Goal: Find specific fact: Find specific fact

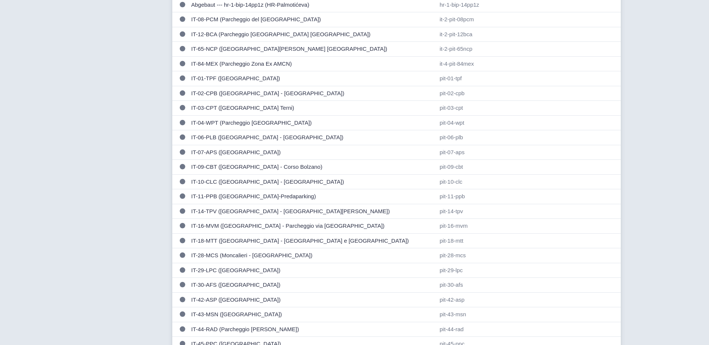
scroll to position [187, 0]
click at [233, 314] on td "IT-43-MSN ([GEOGRAPHIC_DATA])" at bounding box center [312, 313] width 248 height 15
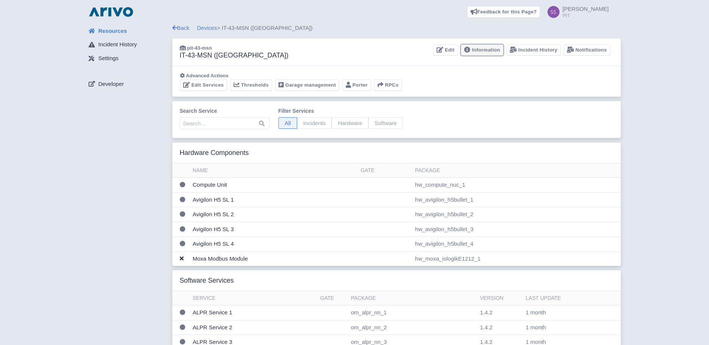
click at [484, 48] on link "Information" at bounding box center [482, 50] width 43 height 12
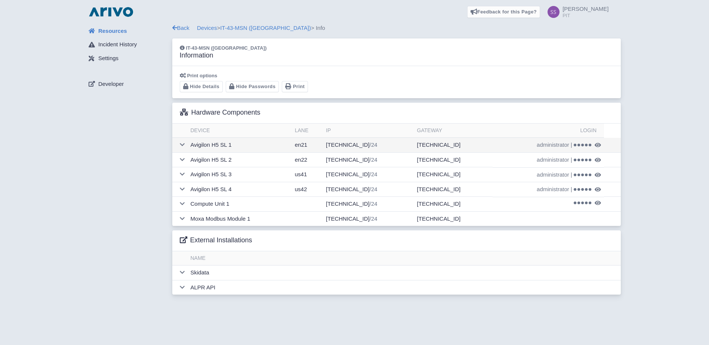
click at [599, 144] on icon at bounding box center [597, 145] width 6 height 6
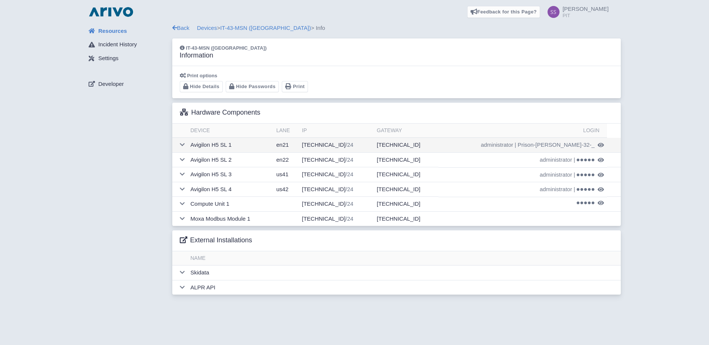
drag, startPoint x: 593, startPoint y: 143, endPoint x: 546, endPoint y: 145, distance: 47.1
click at [546, 145] on td "administrator | Prison-phillips-32-_" at bounding box center [522, 145] width 168 height 15
copy span "Prison-phillips-32-_"
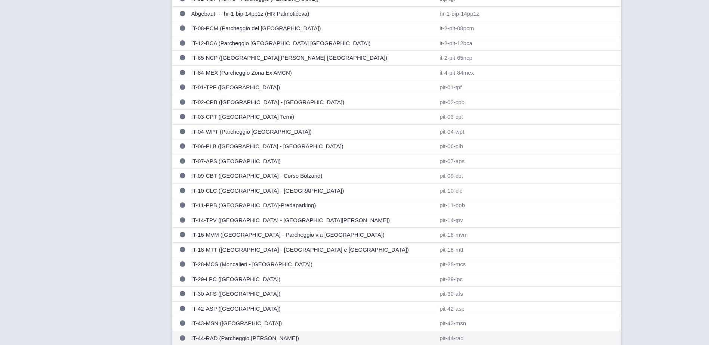
scroll to position [187, 0]
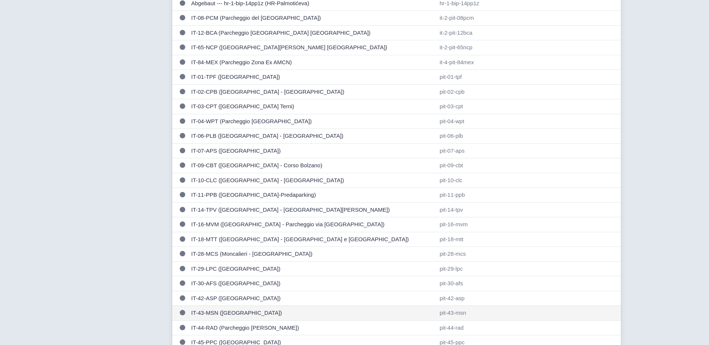
click at [250, 315] on td "IT-43-MSN ([GEOGRAPHIC_DATA])" at bounding box center [312, 313] width 248 height 15
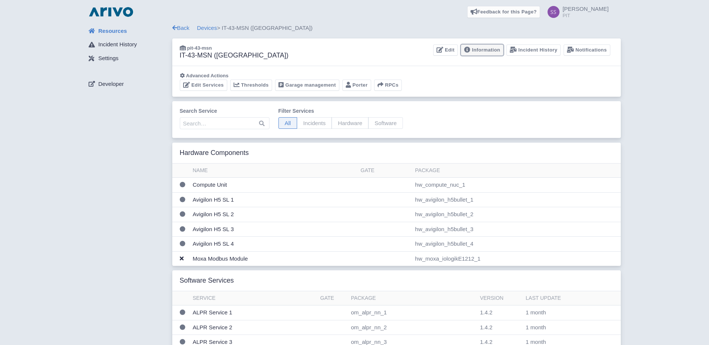
click at [491, 50] on link "Information" at bounding box center [482, 50] width 43 height 12
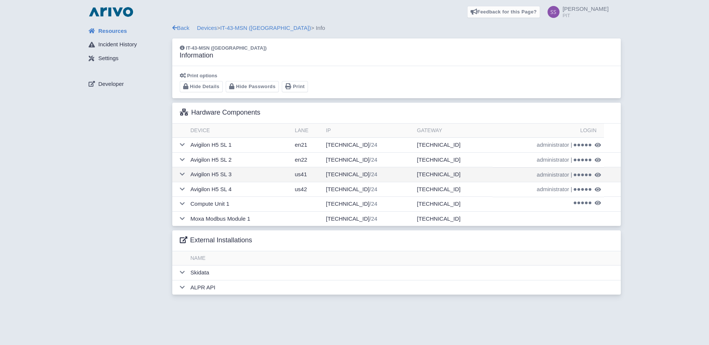
click at [595, 174] on icon at bounding box center [597, 175] width 6 height 6
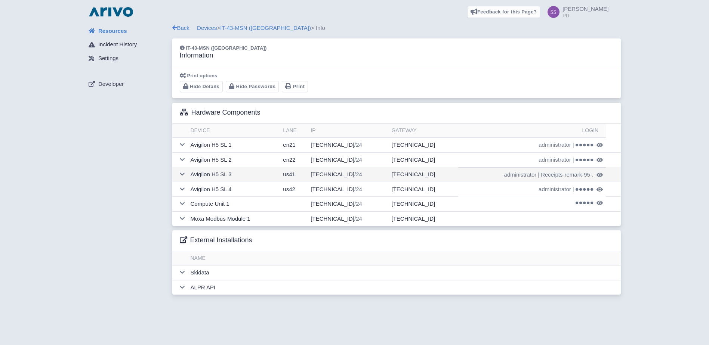
drag, startPoint x: 593, startPoint y: 176, endPoint x: 541, endPoint y: 176, distance: 51.9
click at [541, 176] on td "administrator | Receipts-remark-95-." at bounding box center [532, 174] width 148 height 15
copy span "Receipts-remark-95-."
